Goal: Information Seeking & Learning: Learn about a topic

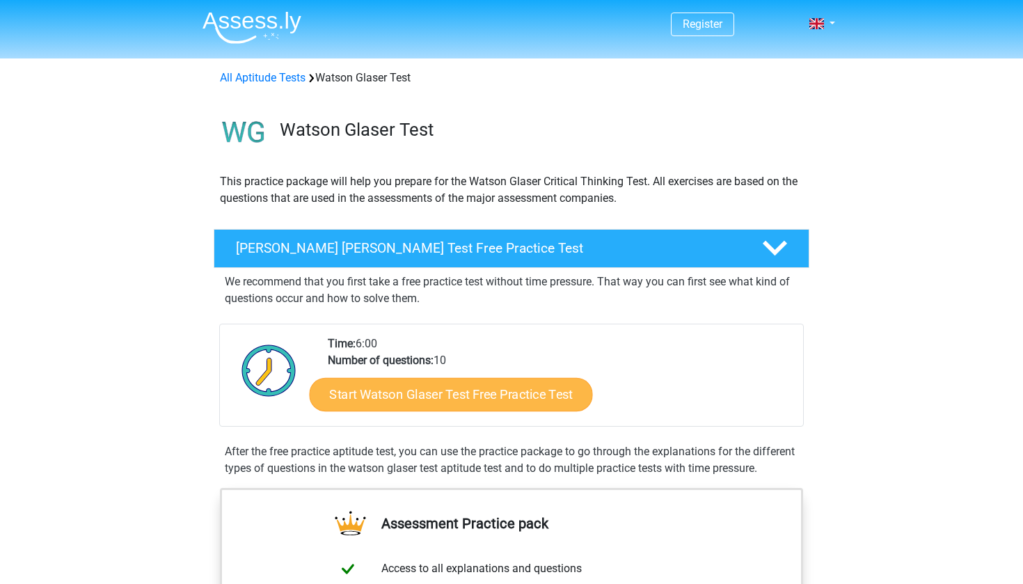
click at [427, 395] on link "Start Watson Glaser Test Free Practice Test" at bounding box center [451, 394] width 283 height 33
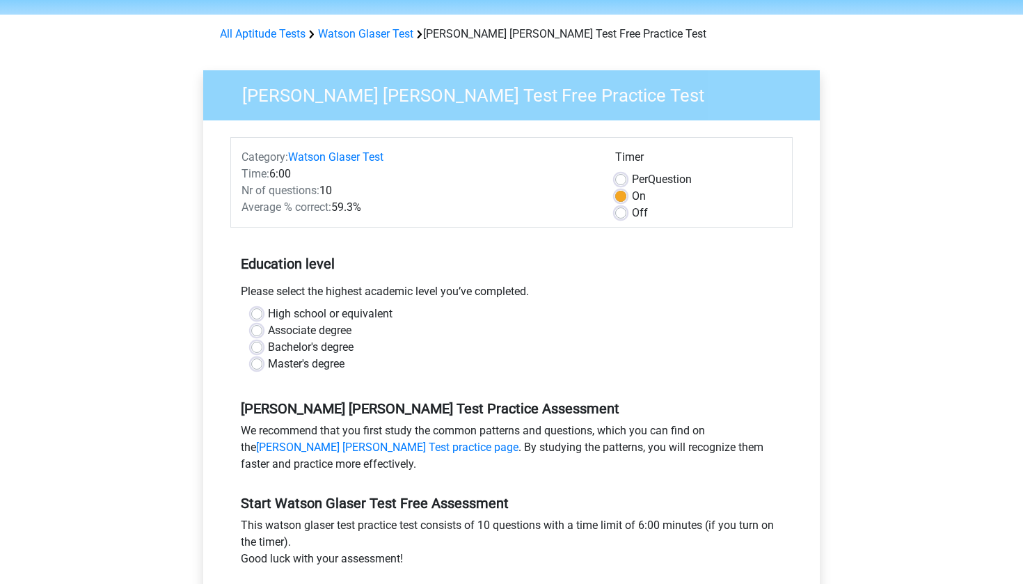
scroll to position [45, 0]
click at [268, 312] on label "High school or equivalent" at bounding box center [330, 313] width 125 height 17
click at [255, 312] on input "High school or equivalent" at bounding box center [256, 312] width 11 height 14
radio input "true"
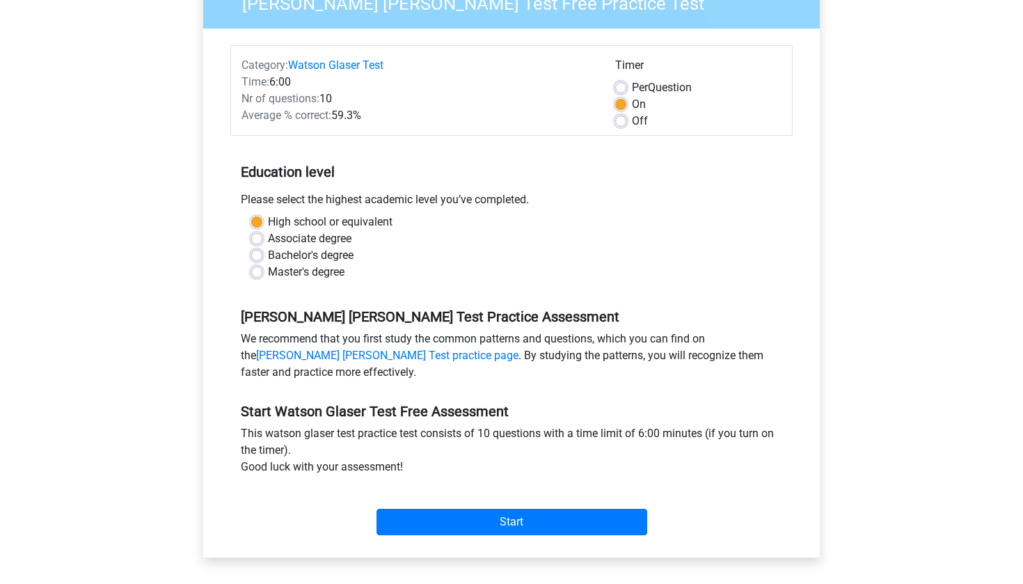
scroll to position [142, 0]
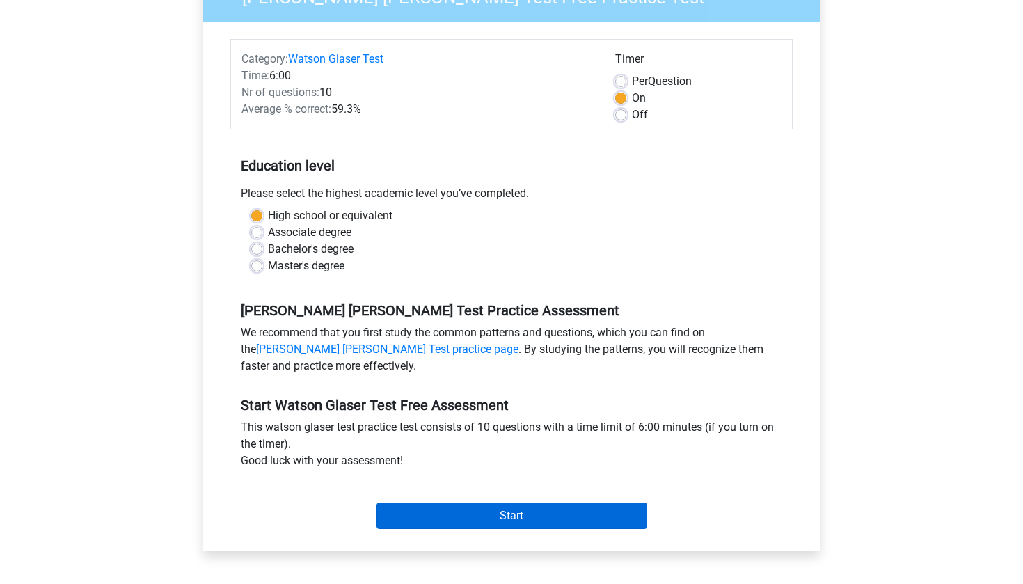
click at [513, 518] on input "Start" at bounding box center [511, 515] width 271 height 26
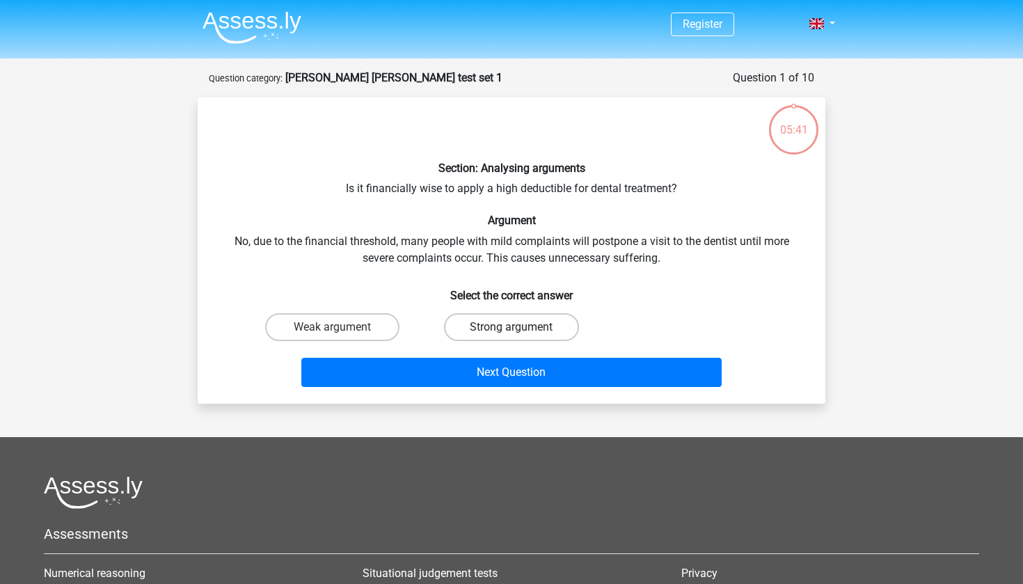
click at [479, 327] on label "Strong argument" at bounding box center [511, 327] width 134 height 28
click at [511, 327] on input "Strong argument" at bounding box center [515, 331] width 9 height 9
radio input "true"
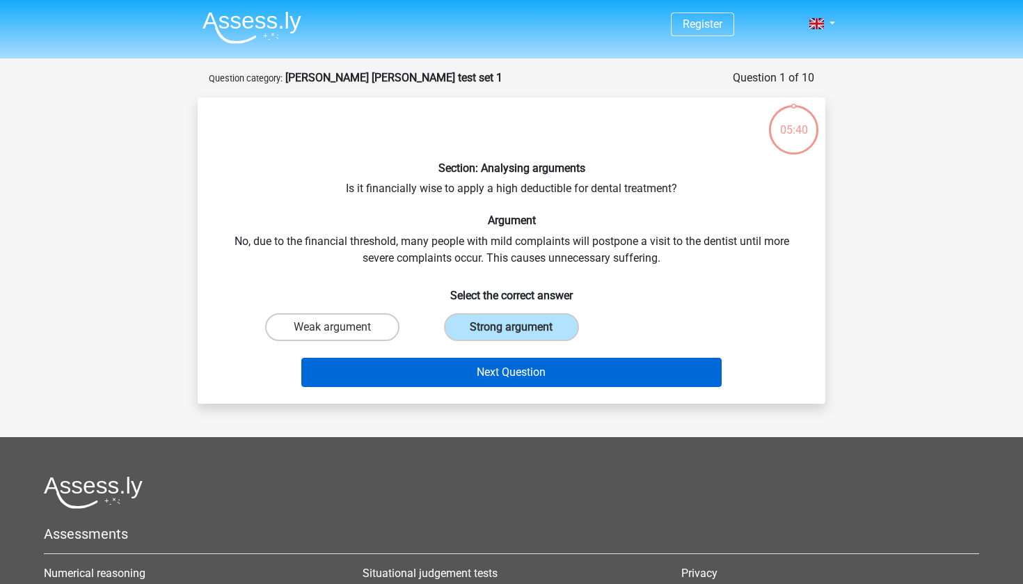
click at [483, 372] on button "Next Question" at bounding box center [511, 372] width 421 height 29
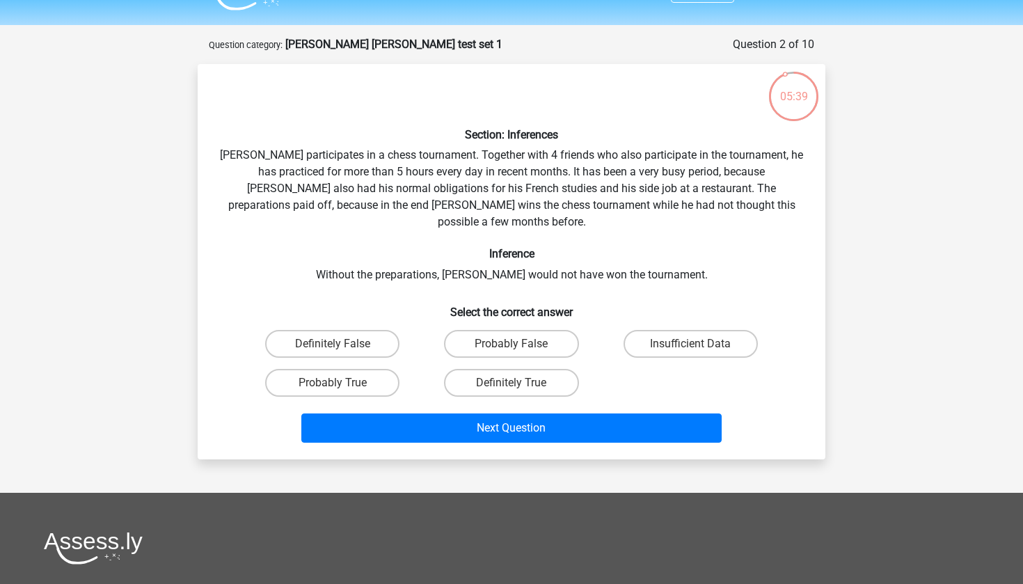
scroll to position [33, 0]
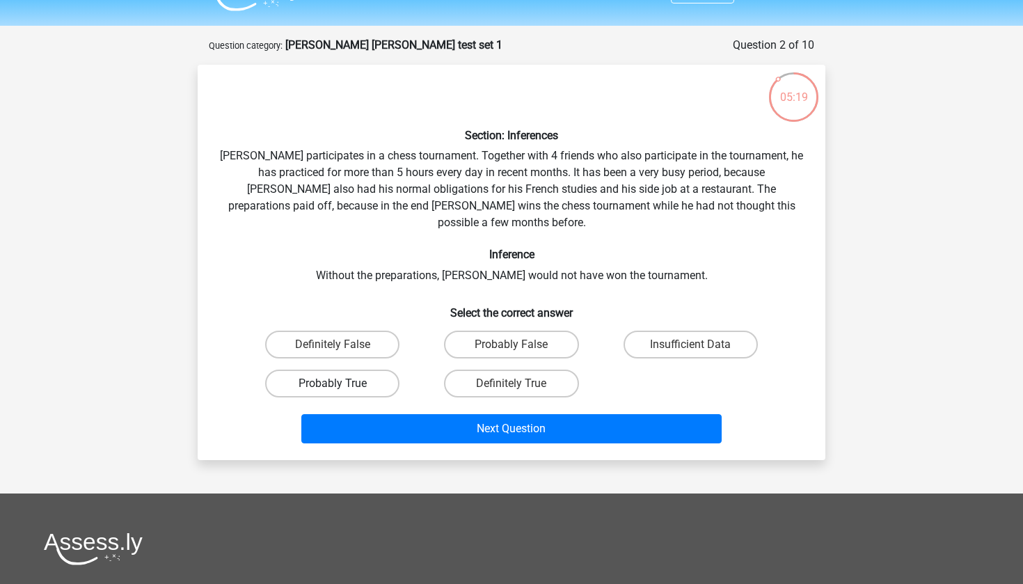
click at [345, 370] on label "Probably True" at bounding box center [332, 384] width 134 height 28
click at [342, 383] on input "Probably True" at bounding box center [337, 387] width 9 height 9
radio input "true"
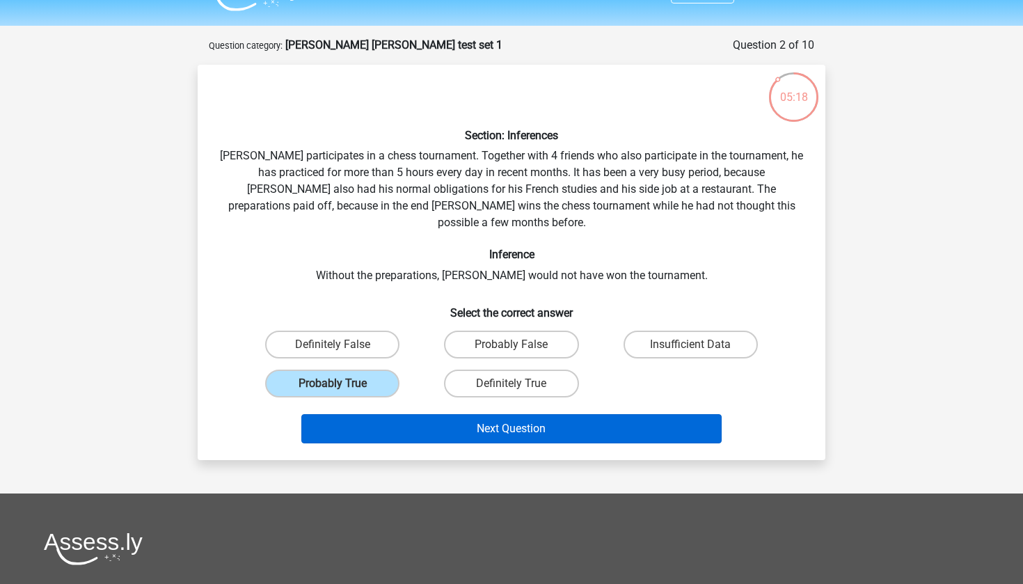
click at [477, 414] on button "Next Question" at bounding box center [511, 428] width 421 height 29
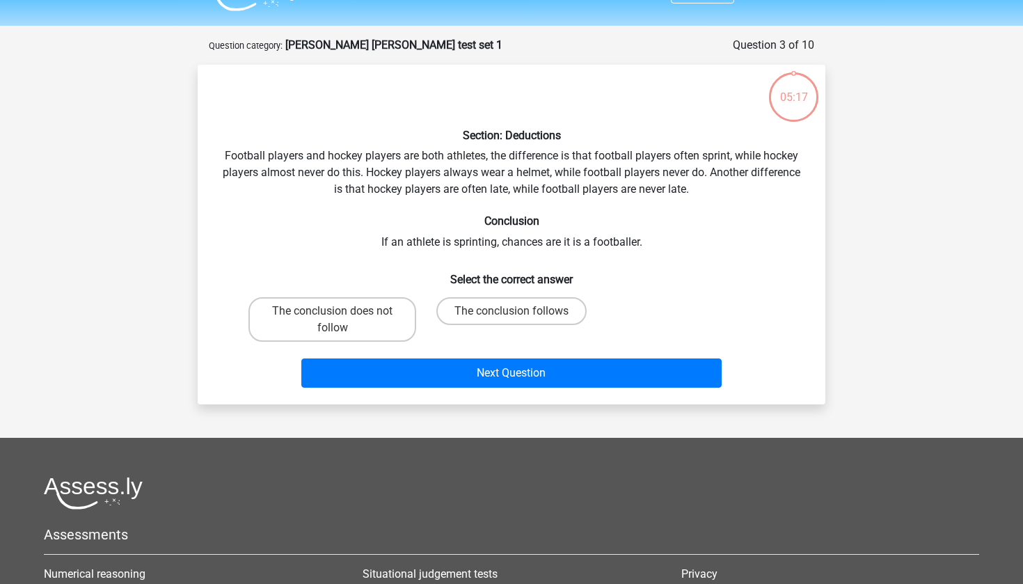
scroll to position [70, 0]
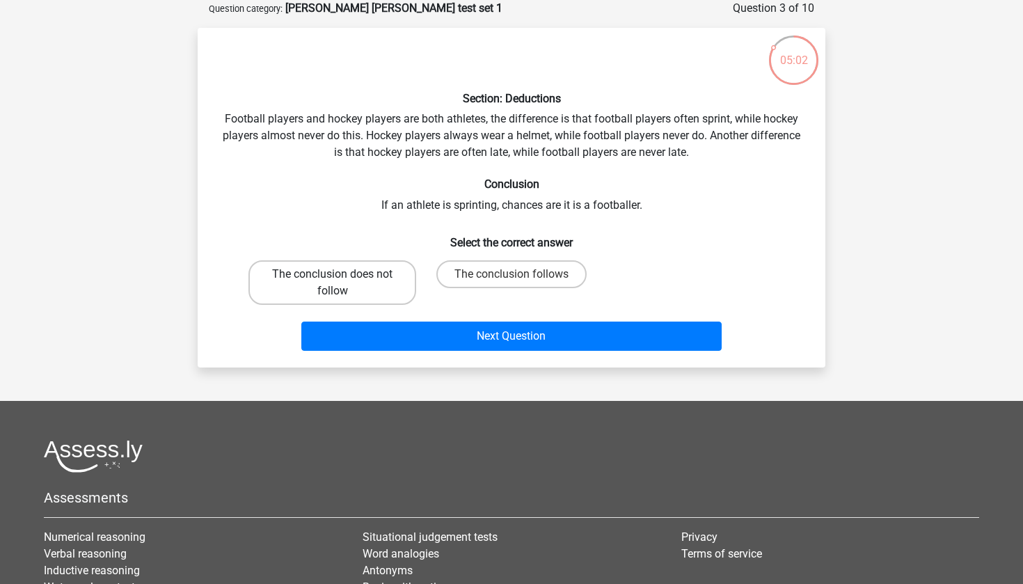
click at [378, 277] on label "The conclusion does not follow" at bounding box center [332, 282] width 168 height 45
click at [342, 277] on input "The conclusion does not follow" at bounding box center [337, 278] width 9 height 9
radio input "true"
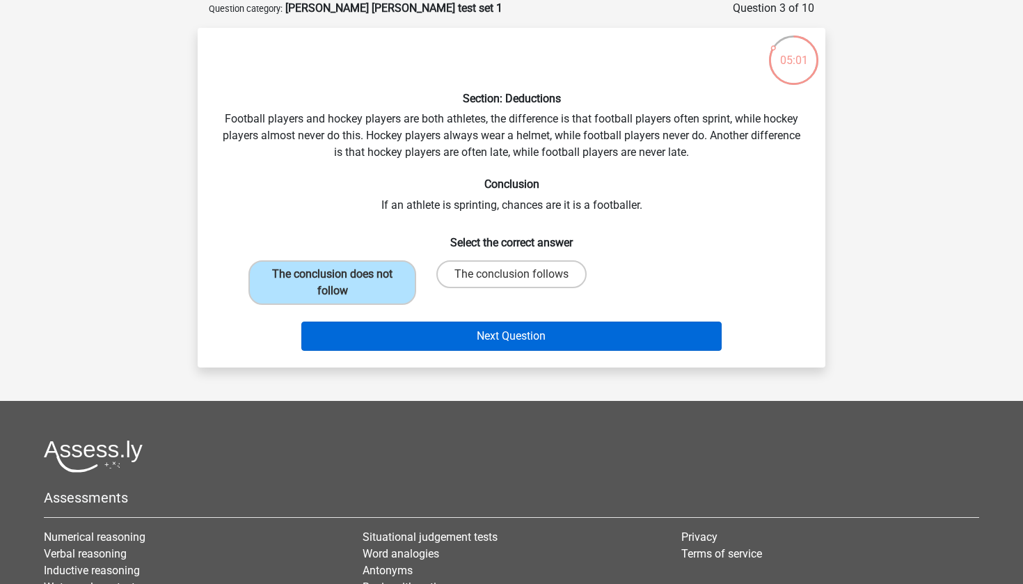
click at [474, 335] on button "Next Question" at bounding box center [511, 336] width 421 height 29
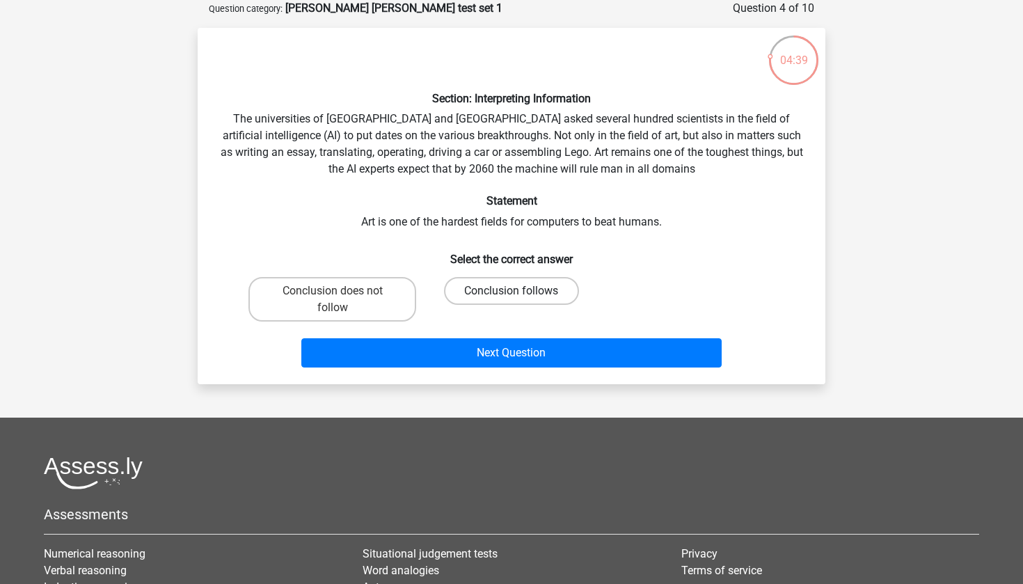
click at [538, 285] on label "Conclusion follows" at bounding box center [511, 291] width 134 height 28
click at [521, 291] on input "Conclusion follows" at bounding box center [515, 295] width 9 height 9
radio input "true"
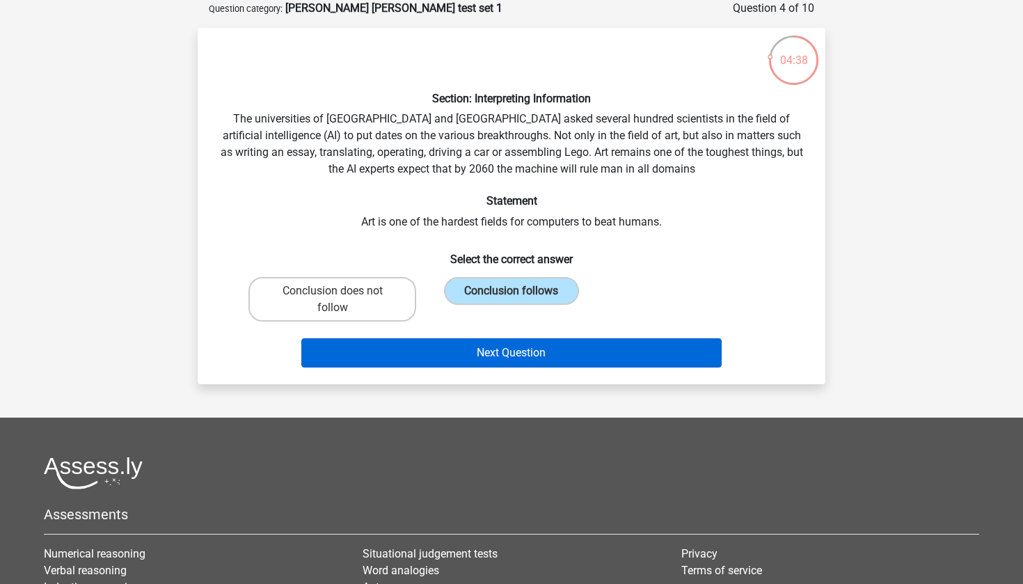
click at [519, 354] on button "Next Question" at bounding box center [511, 352] width 421 height 29
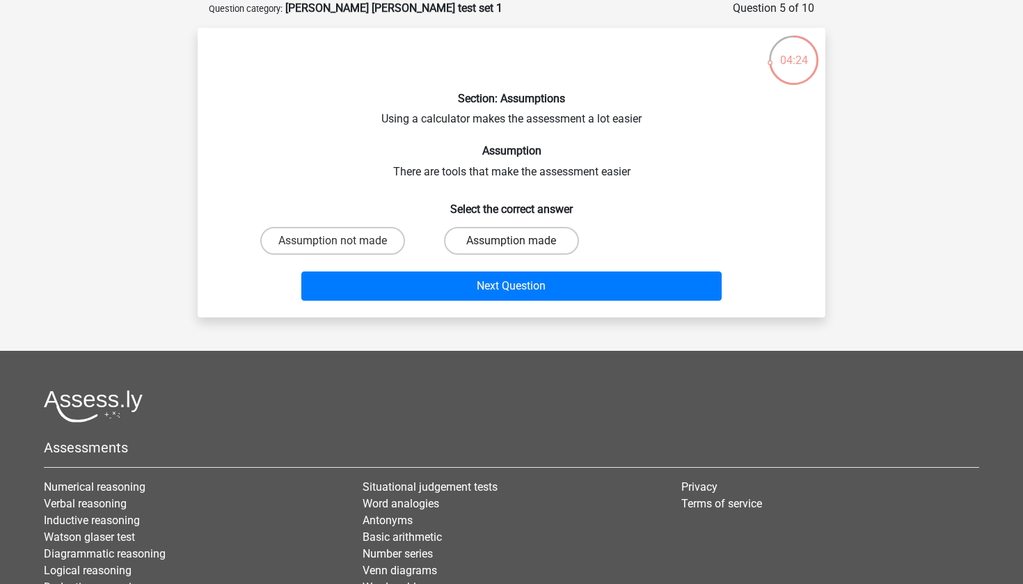
click at [525, 237] on label "Assumption made" at bounding box center [511, 241] width 134 height 28
click at [521, 241] on input "Assumption made" at bounding box center [515, 245] width 9 height 9
radio input "true"
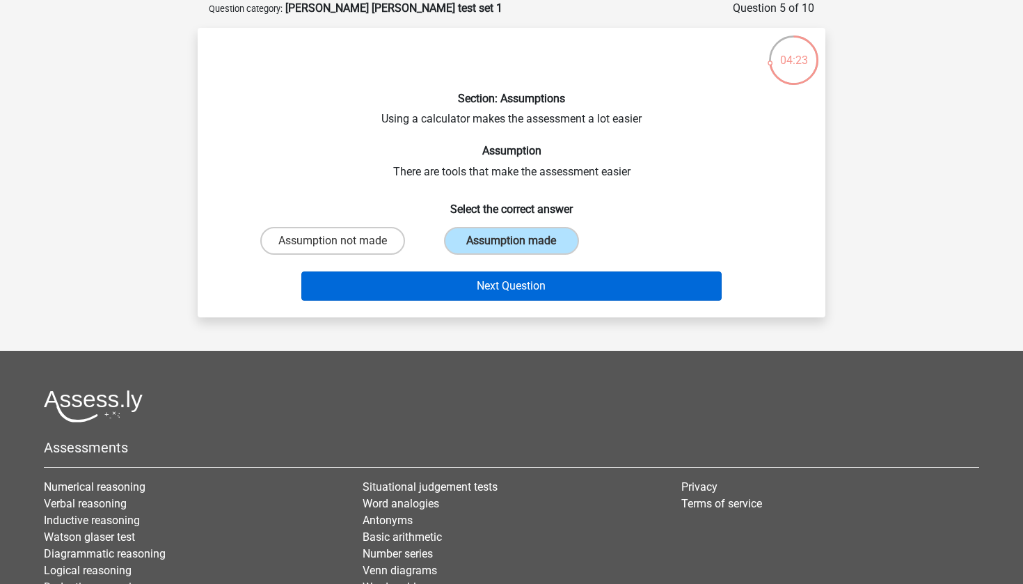
click at [511, 276] on button "Next Question" at bounding box center [511, 285] width 421 height 29
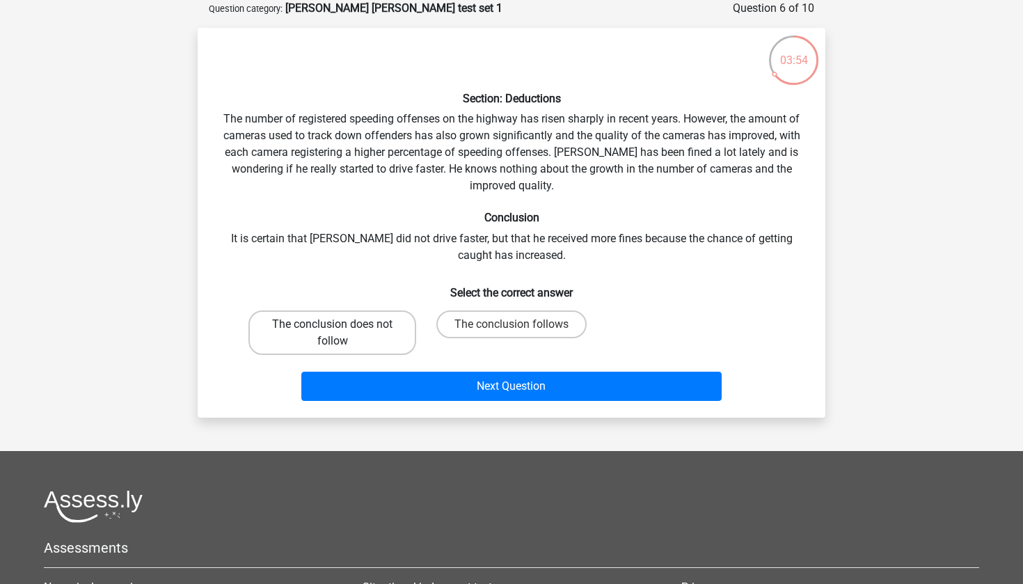
click at [385, 317] on label "The conclusion does not follow" at bounding box center [332, 332] width 168 height 45
click at [342, 324] on input "The conclusion does not follow" at bounding box center [337, 328] width 9 height 9
radio input "true"
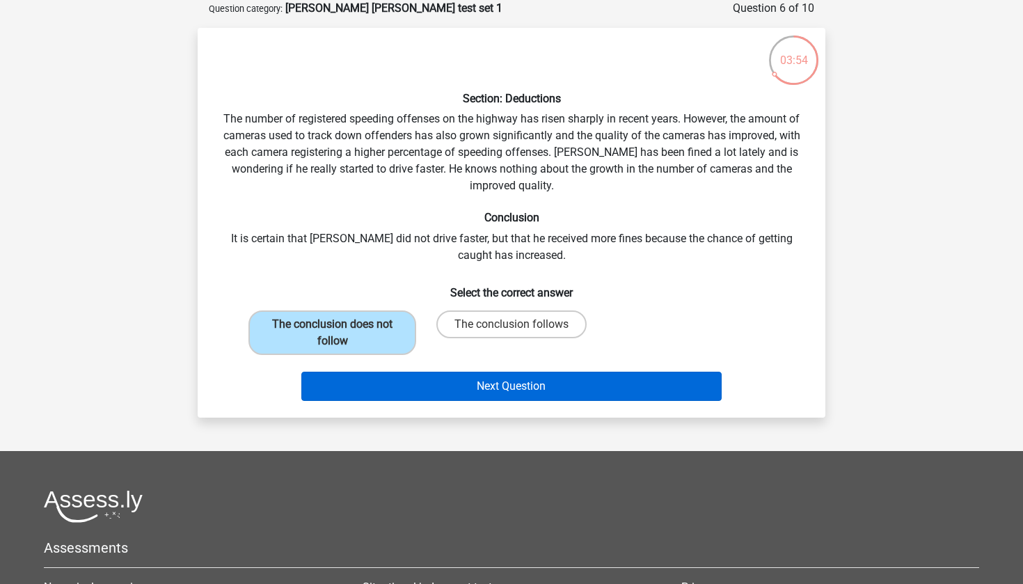
click at [518, 388] on button "Next Question" at bounding box center [511, 386] width 421 height 29
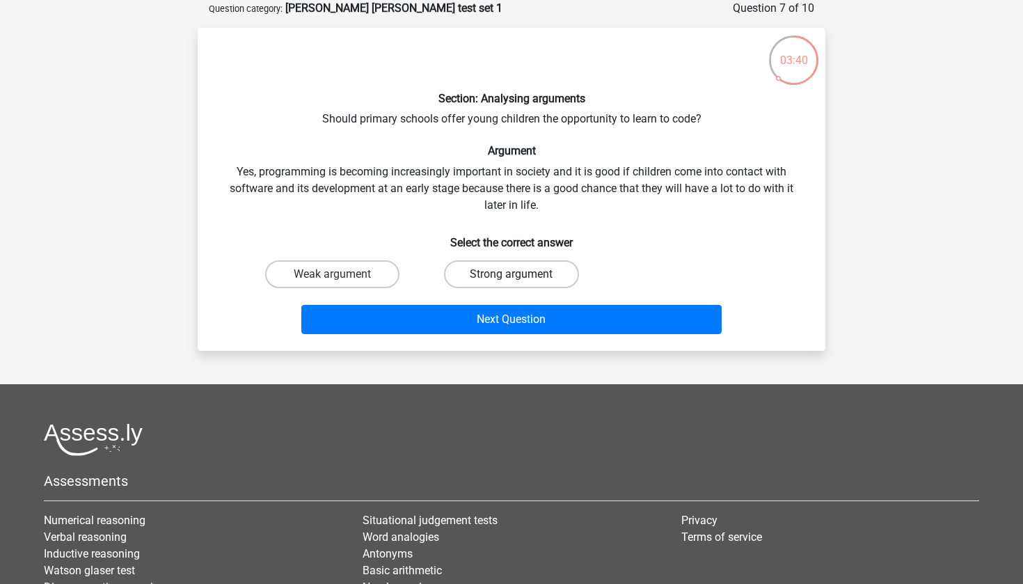
click at [510, 272] on label "Strong argument" at bounding box center [511, 274] width 134 height 28
click at [511, 274] on input "Strong argument" at bounding box center [515, 278] width 9 height 9
radio input "true"
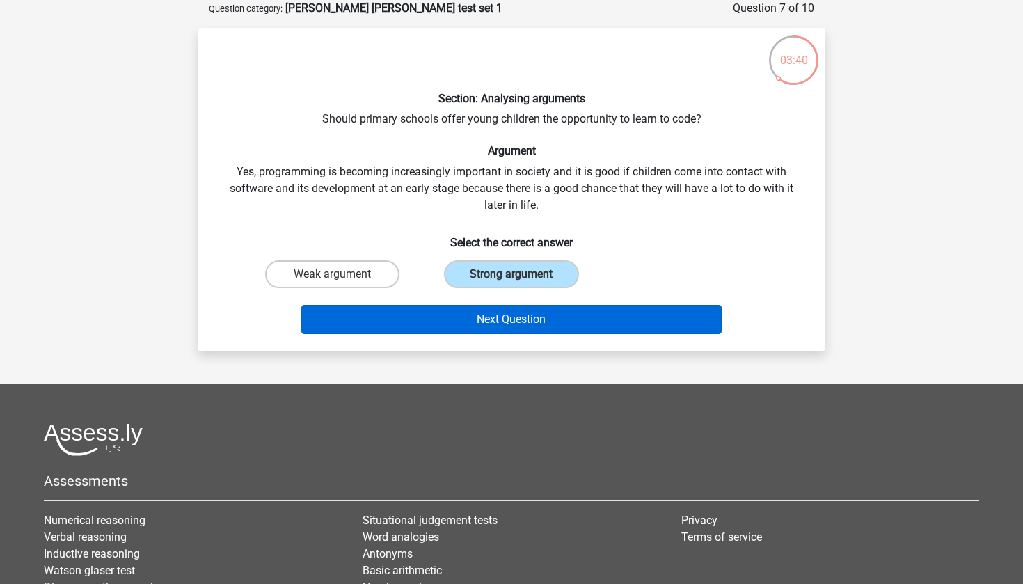
click at [498, 310] on button "Next Question" at bounding box center [511, 319] width 421 height 29
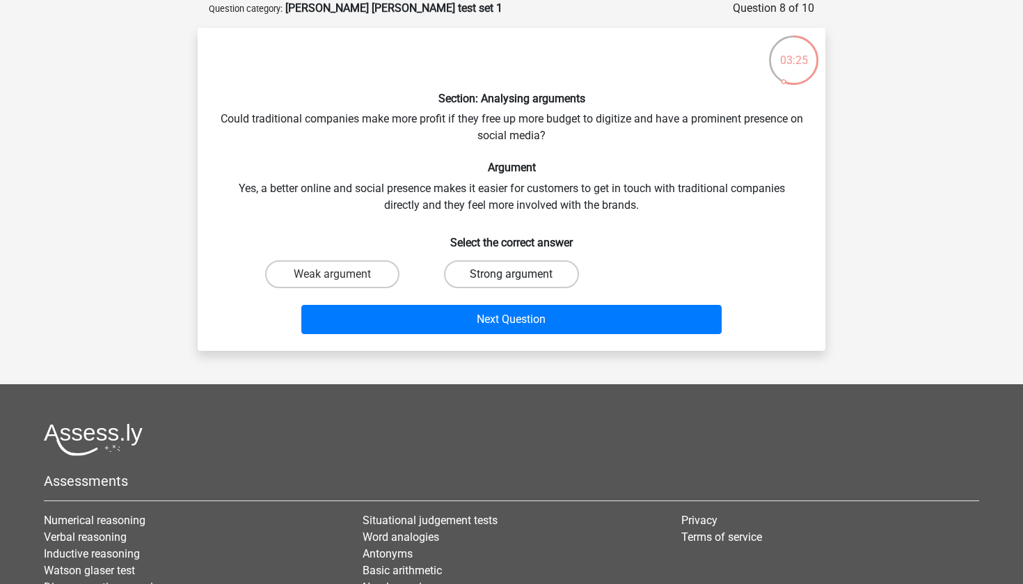
click at [493, 278] on label "Strong argument" at bounding box center [511, 274] width 134 height 28
click at [511, 278] on input "Strong argument" at bounding box center [515, 278] width 9 height 9
radio input "true"
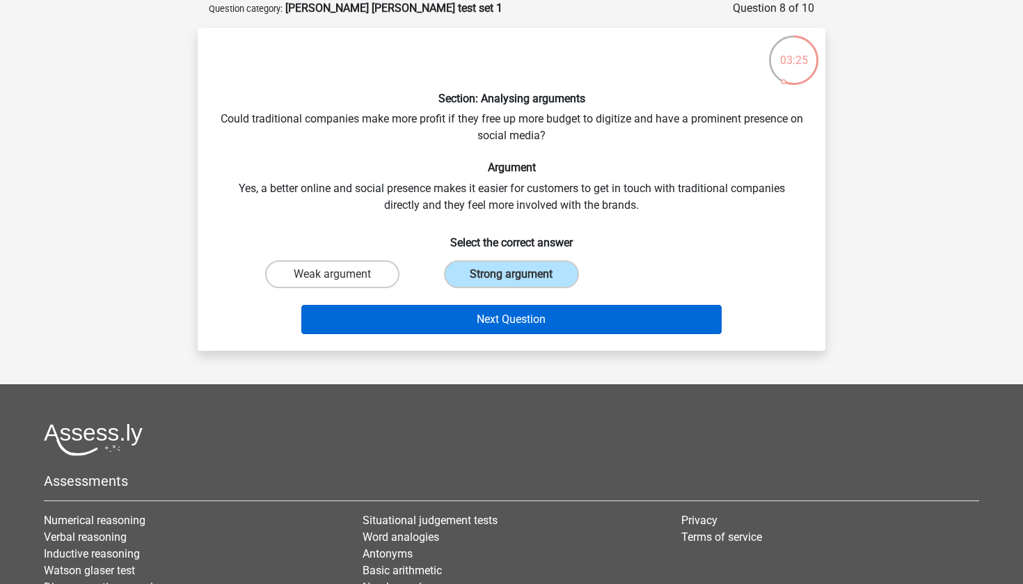
click at [494, 319] on button "Next Question" at bounding box center [511, 319] width 421 height 29
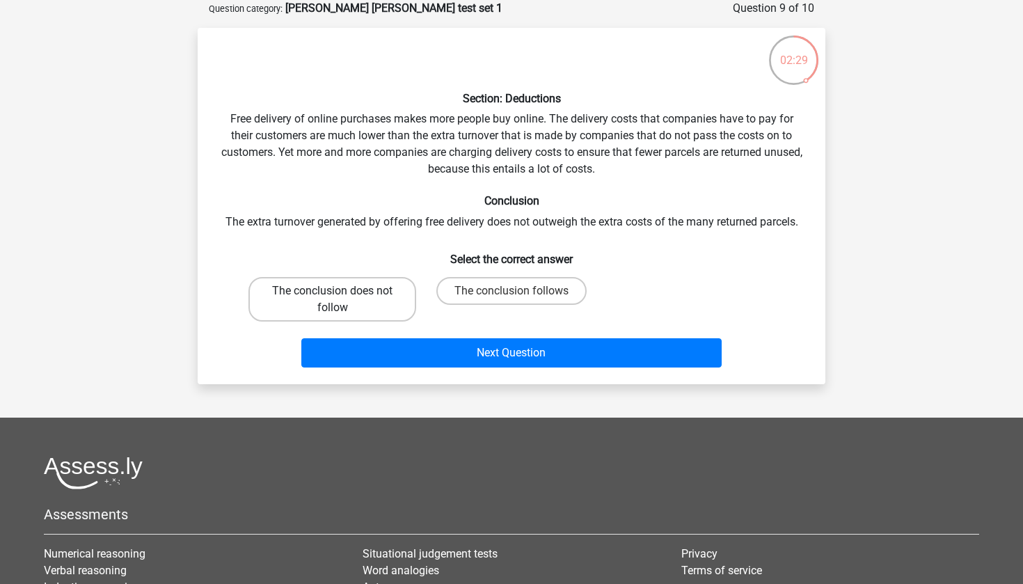
click at [383, 288] on label "The conclusion does not follow" at bounding box center [332, 299] width 168 height 45
click at [342, 291] on input "The conclusion does not follow" at bounding box center [337, 295] width 9 height 9
radio input "true"
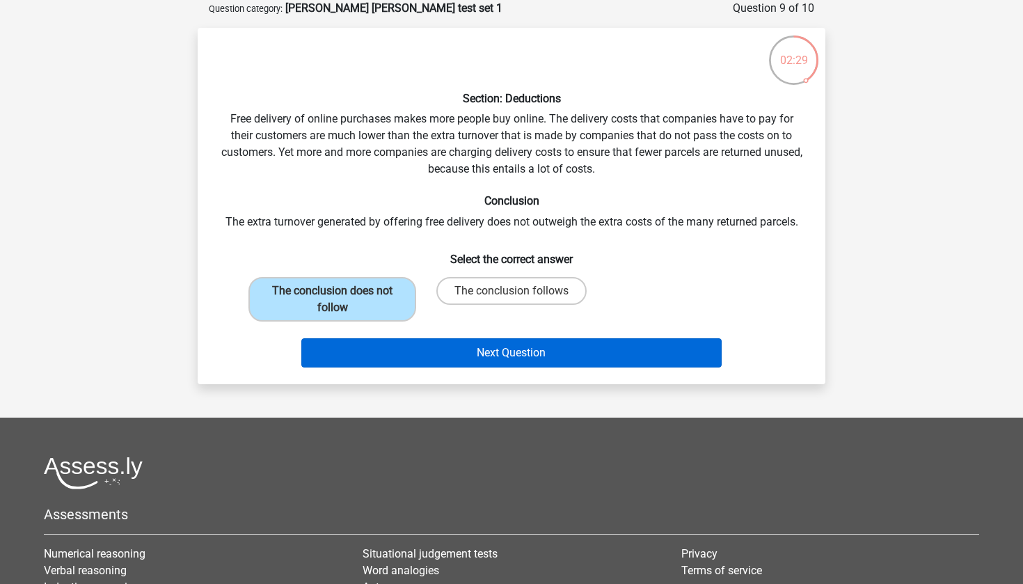
click at [431, 354] on button "Next Question" at bounding box center [511, 352] width 421 height 29
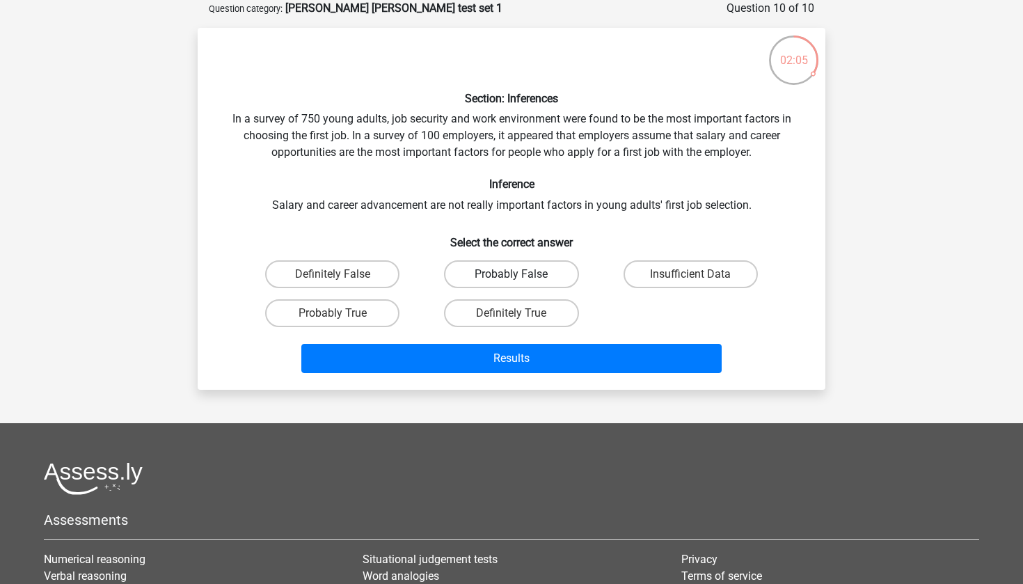
click at [512, 269] on label "Probably False" at bounding box center [511, 274] width 134 height 28
click at [512, 274] on input "Probably False" at bounding box center [515, 278] width 9 height 9
radio input "true"
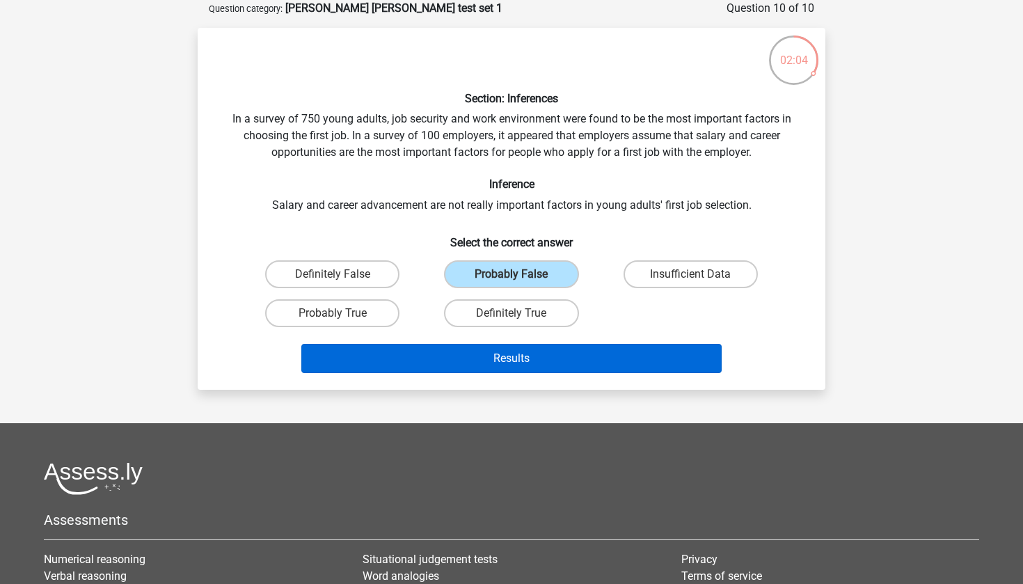
click at [502, 361] on button "Results" at bounding box center [511, 358] width 421 height 29
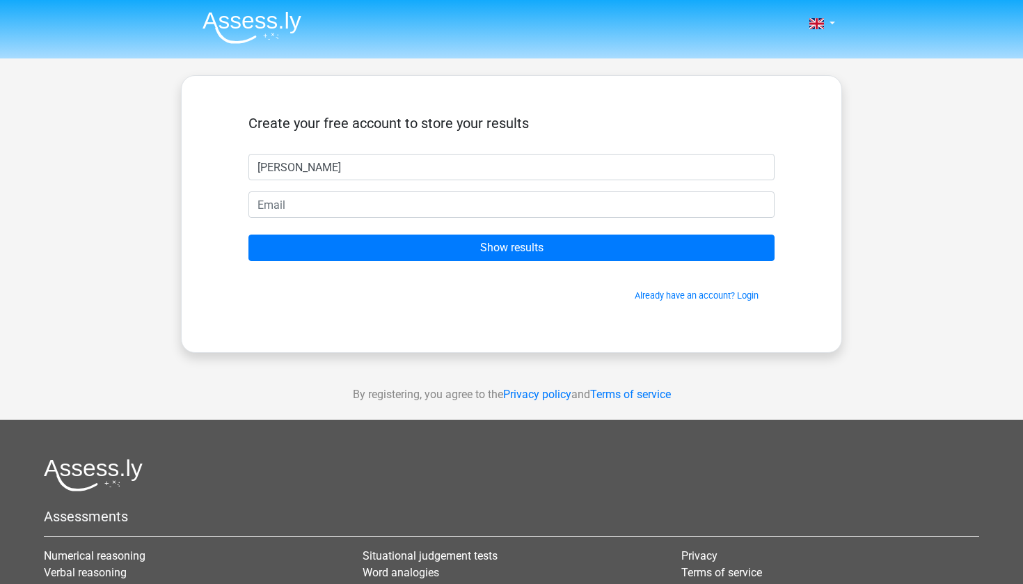
type input "[PERSON_NAME]"
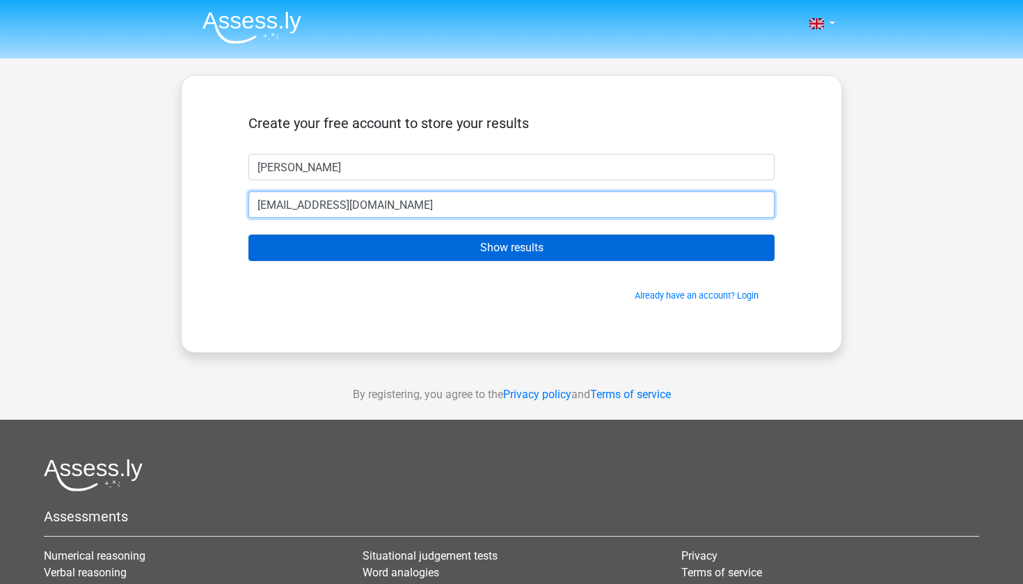
type input "[EMAIL_ADDRESS][DOMAIN_NAME]"
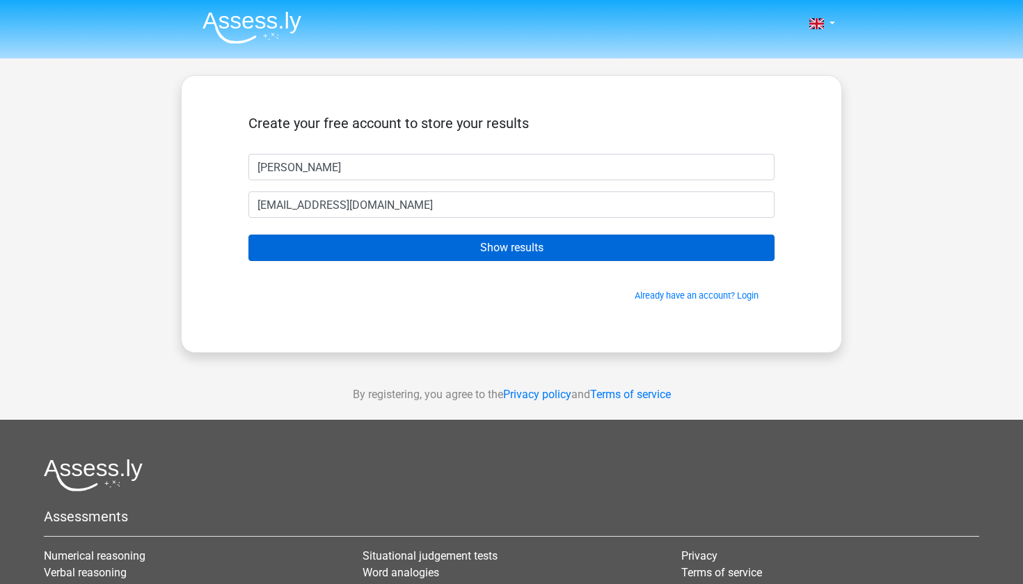
click at [432, 252] on input "Show results" at bounding box center [511, 248] width 526 height 26
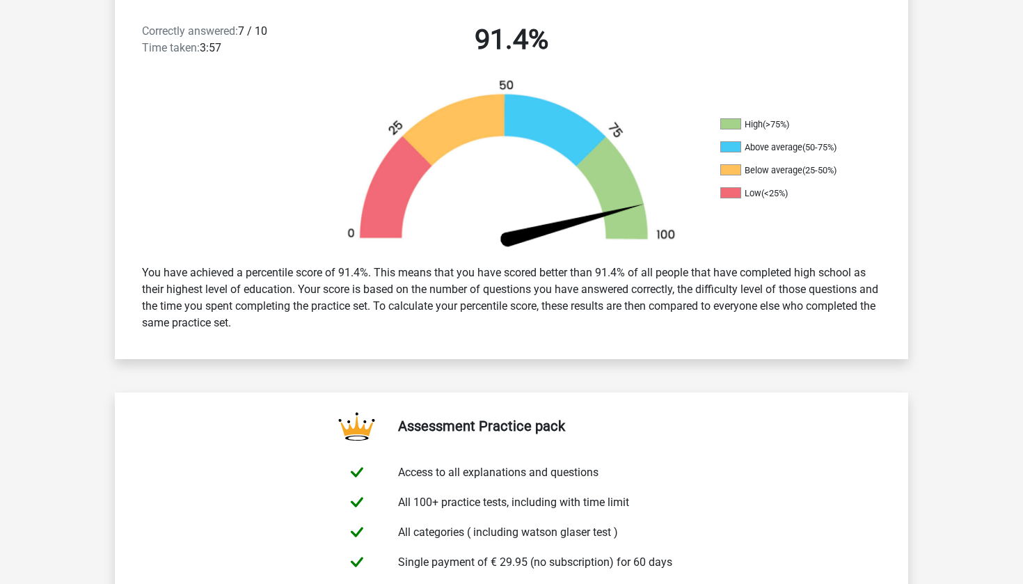
scroll to position [394, 0]
